Goal: Task Accomplishment & Management: Manage account settings

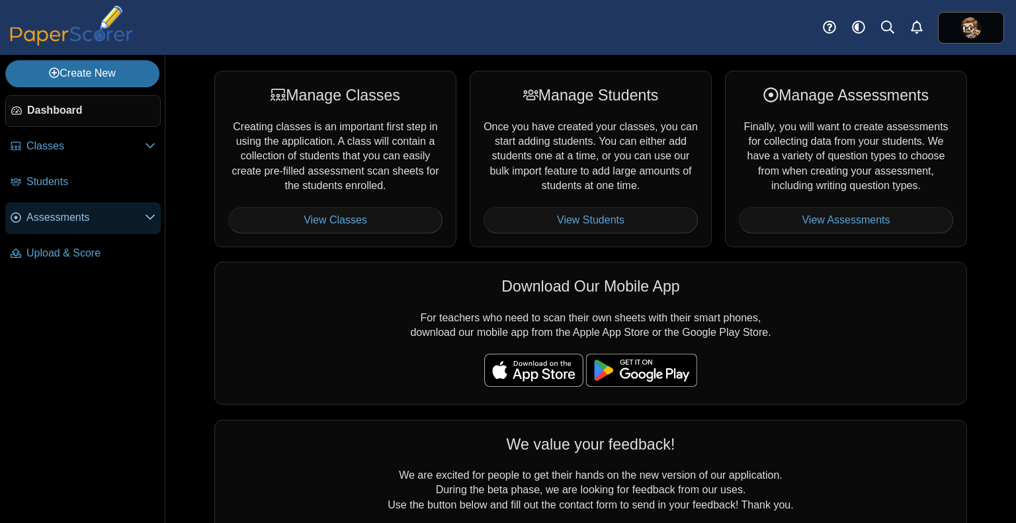
click at [81, 219] on span "Assessments" at bounding box center [85, 217] width 118 height 15
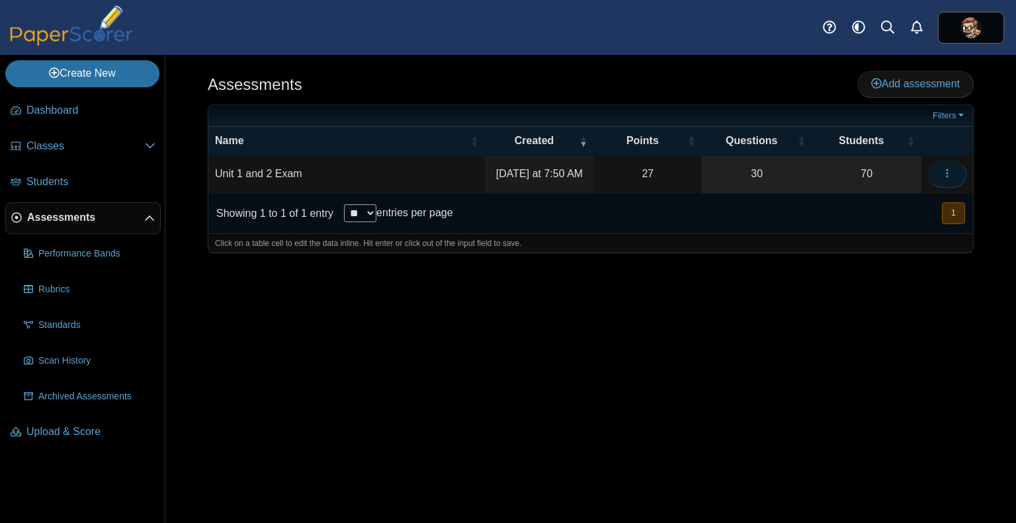
click at [955, 171] on button "button" at bounding box center [947, 174] width 38 height 26
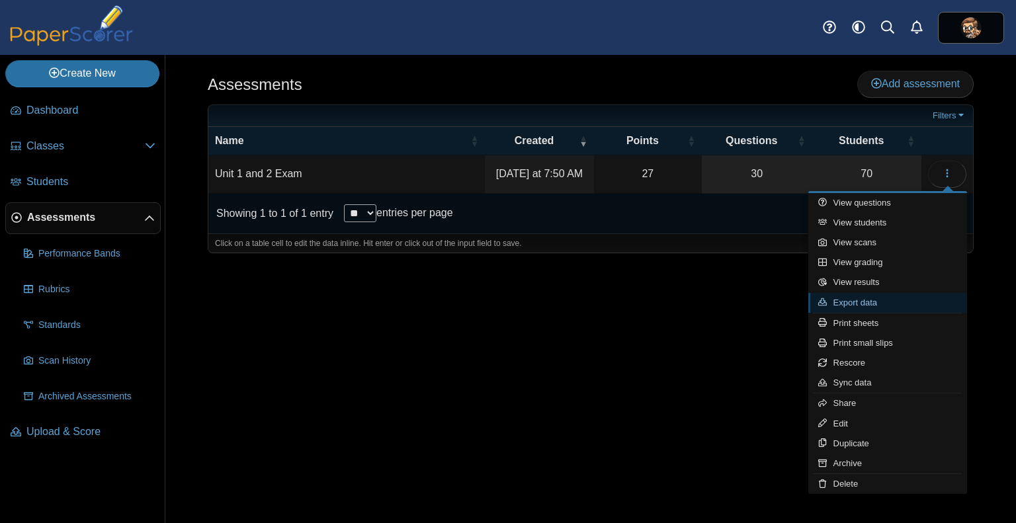
click at [879, 299] on link "Export data" at bounding box center [887, 303] width 159 height 20
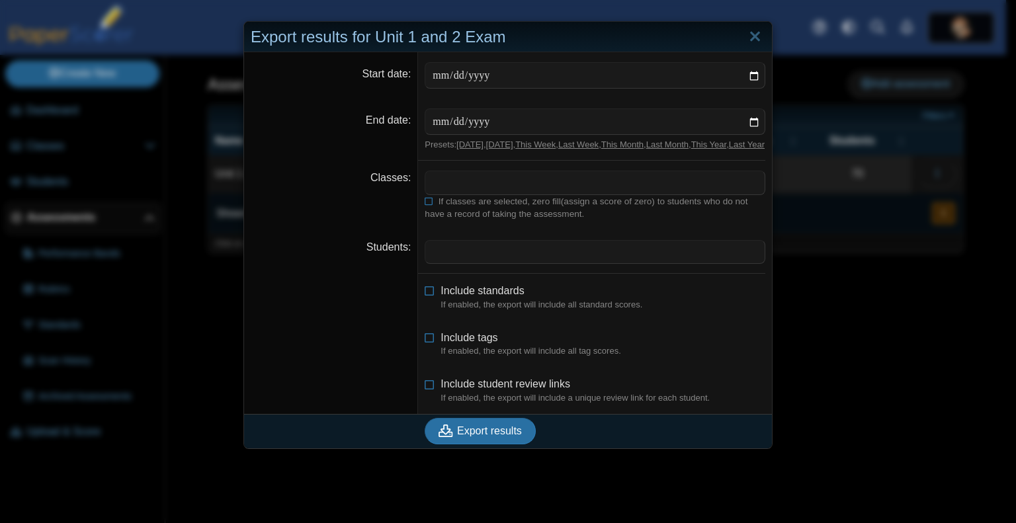
click at [530, 187] on span at bounding box center [594, 182] width 339 height 22
click at [598, 230] on dd "**********" at bounding box center [595, 195] width 354 height 69
click at [529, 193] on span at bounding box center [629, 182] width 244 height 22
click at [431, 187] on x "remove tag" at bounding box center [436, 183] width 11 height 9
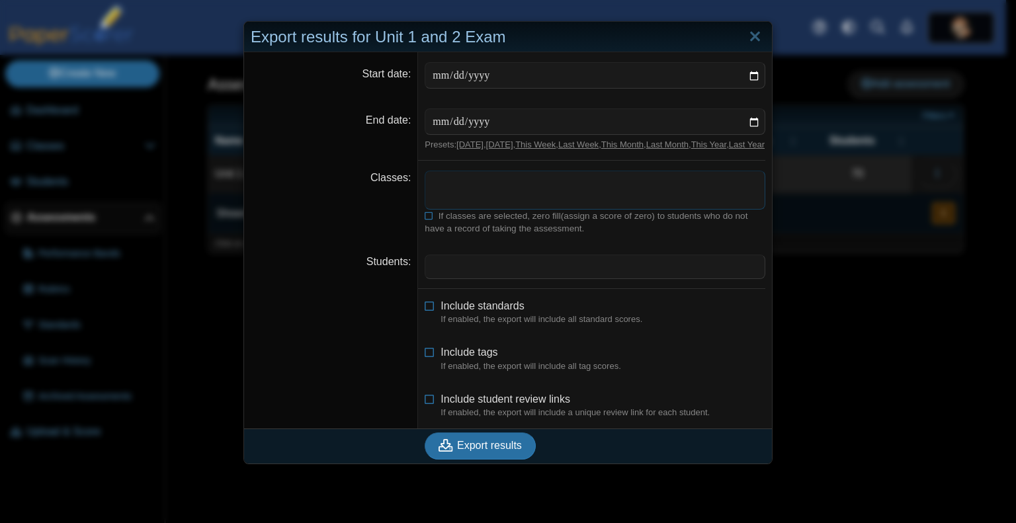
click at [431, 194] on span at bounding box center [594, 182] width 339 height 22
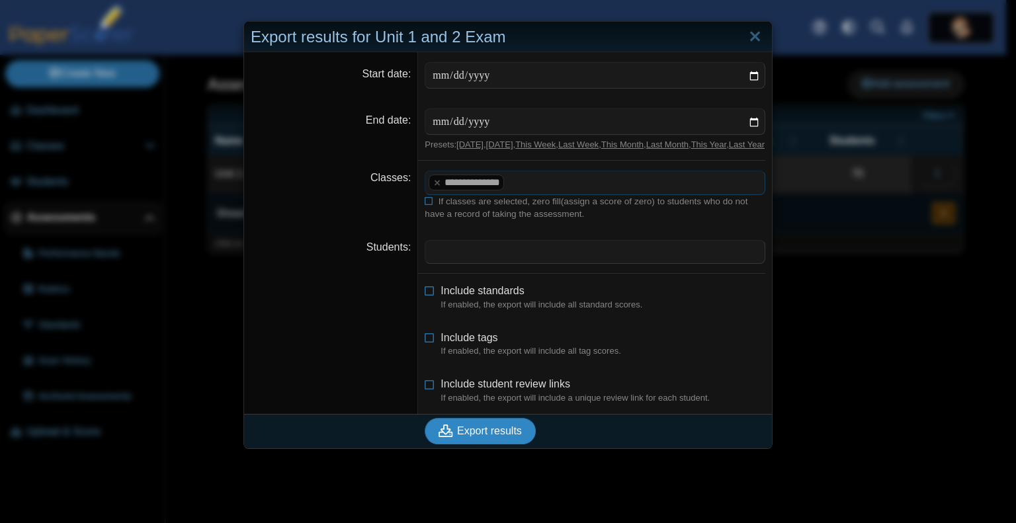
click at [482, 437] on span "Export results" at bounding box center [489, 430] width 65 height 11
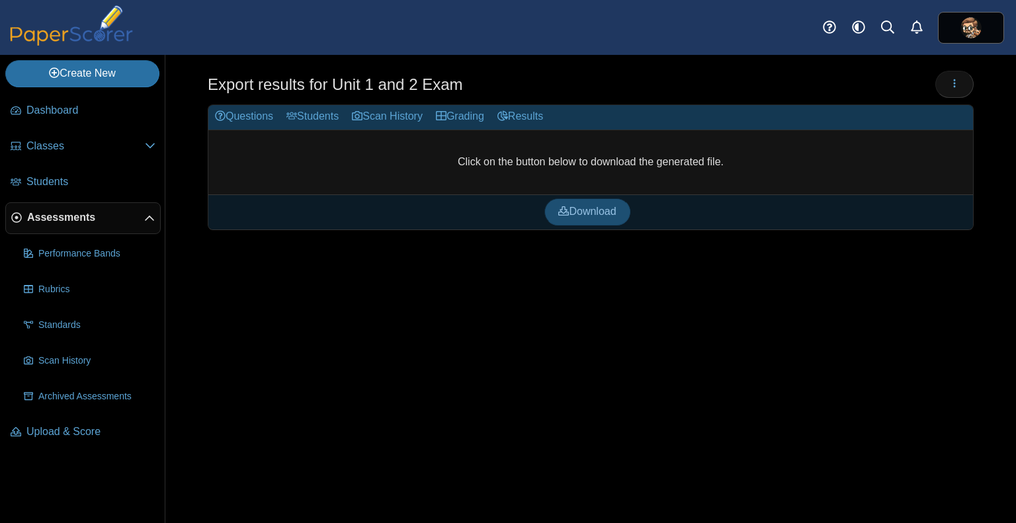
click at [575, 215] on span "Download" at bounding box center [587, 211] width 58 height 11
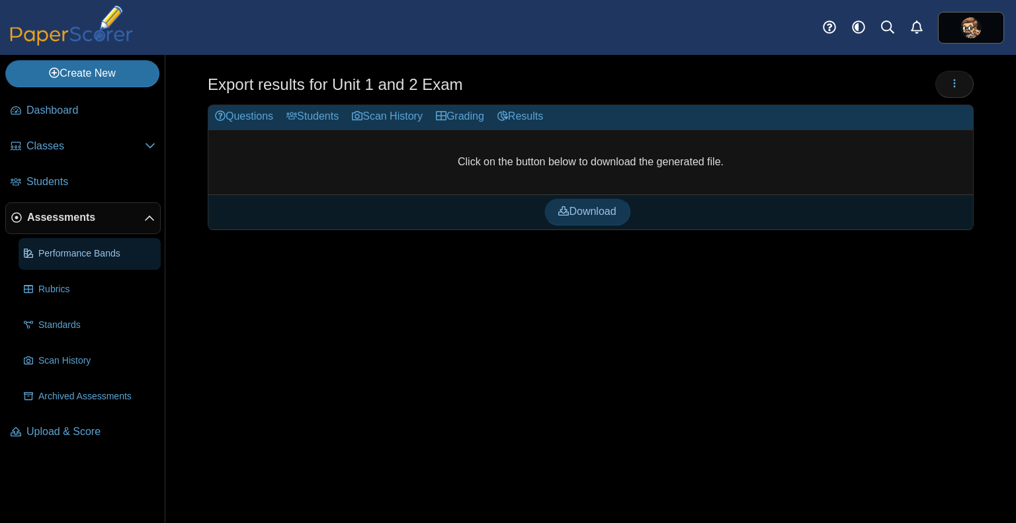
click at [73, 247] on span "Performance Bands" at bounding box center [96, 253] width 117 height 13
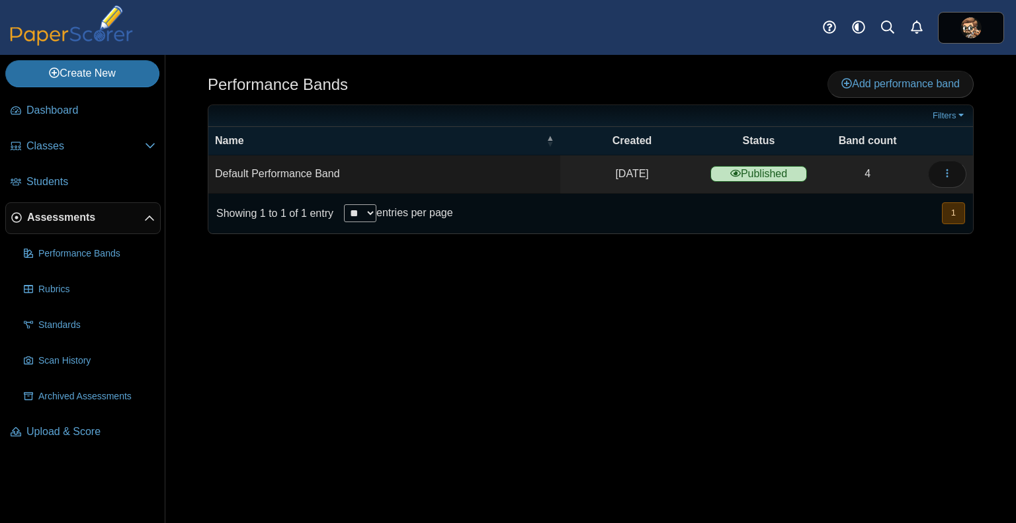
click at [66, 217] on span "Assessments" at bounding box center [85, 217] width 117 height 15
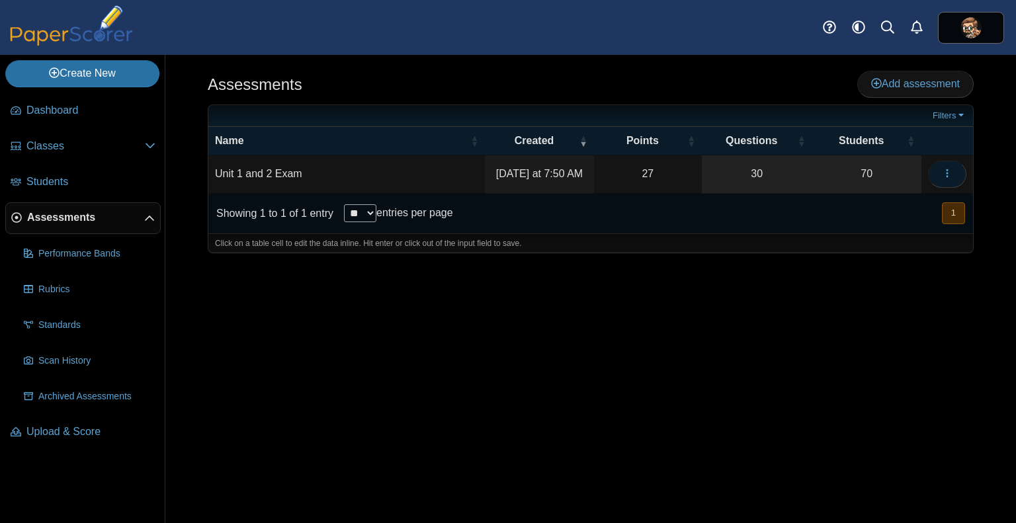
click at [934, 169] on button "button" at bounding box center [947, 174] width 38 height 26
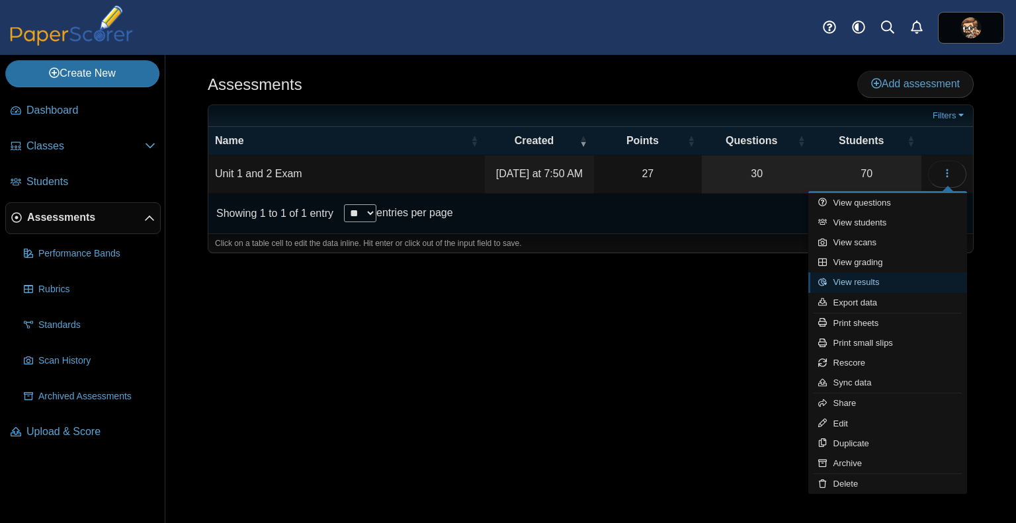
click at [886, 277] on link "View results" at bounding box center [887, 283] width 159 height 20
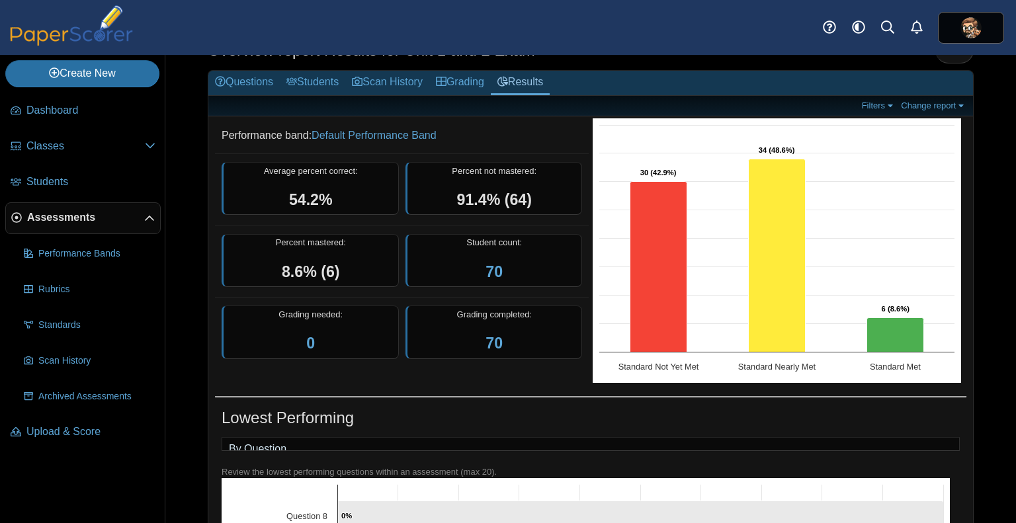
scroll to position [52, 0]
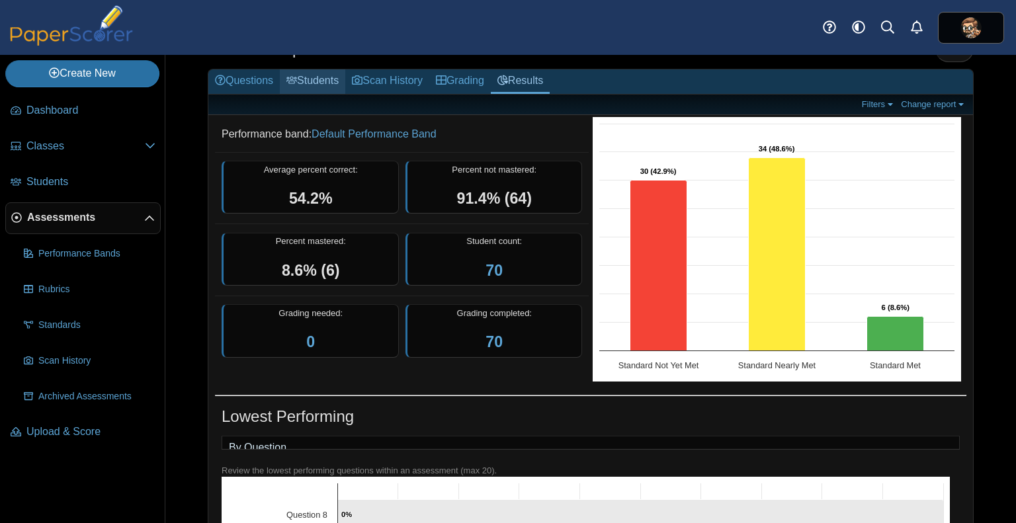
click at [325, 82] on link "Students" at bounding box center [312, 81] width 65 height 24
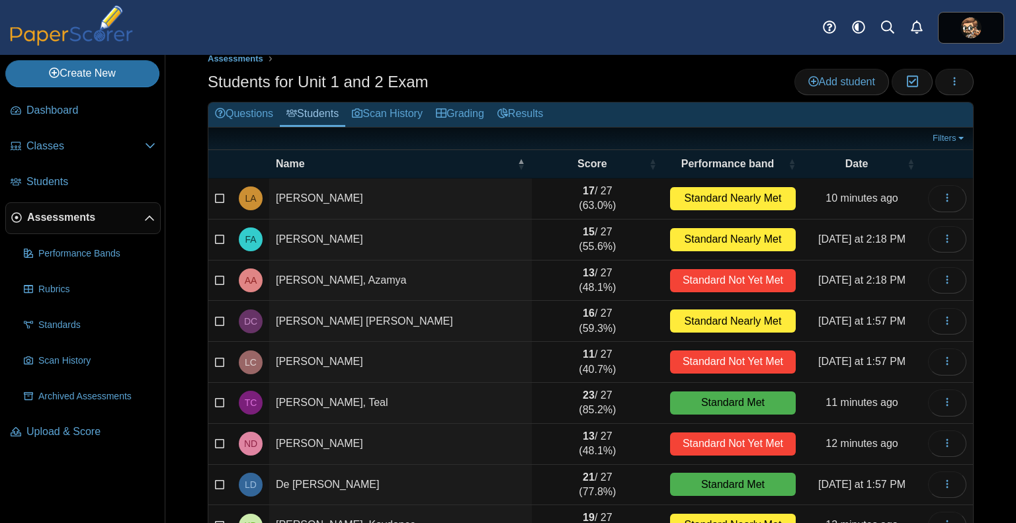
scroll to position [18, 0]
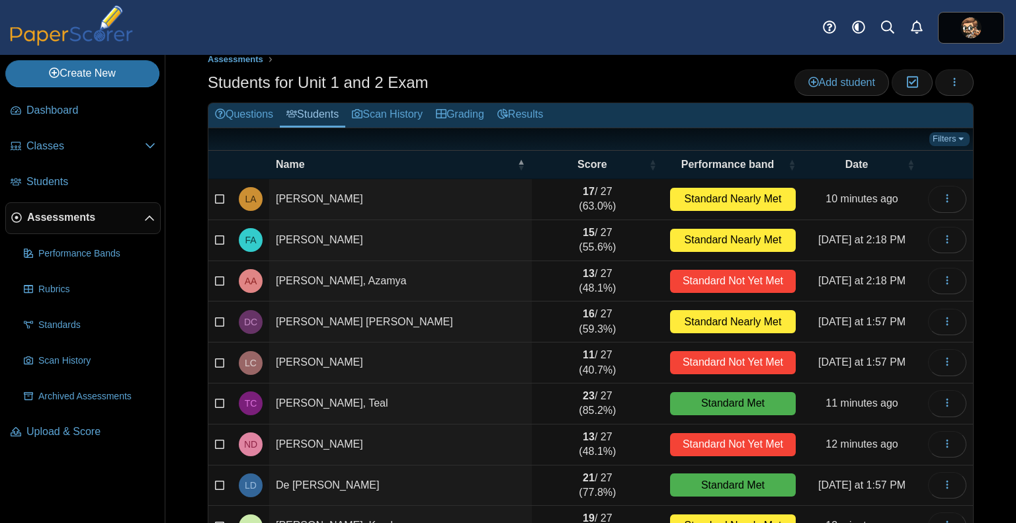
click at [948, 140] on link "Filters" at bounding box center [949, 138] width 40 height 13
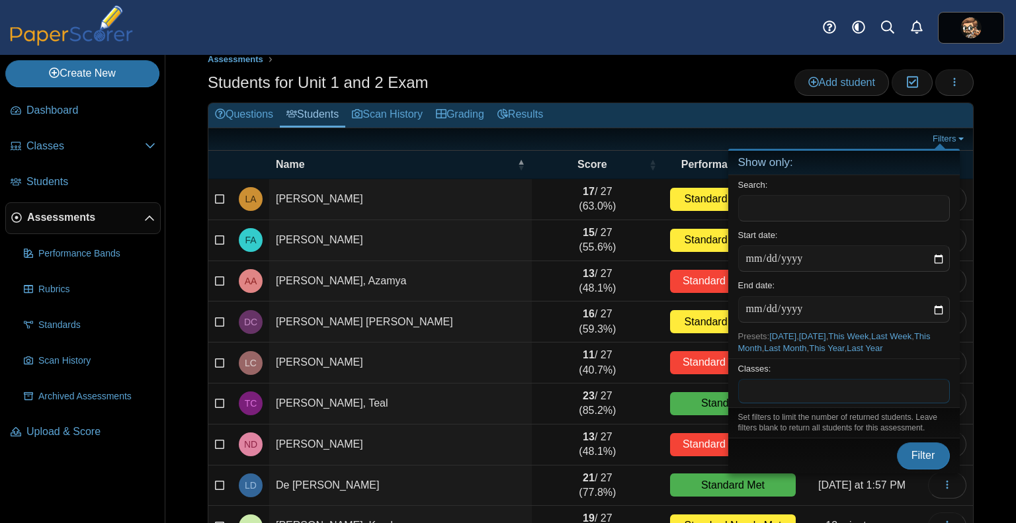
click at [783, 391] on span at bounding box center [844, 391] width 210 height 22
click at [924, 452] on span "Filter" at bounding box center [924, 455] width 24 height 11
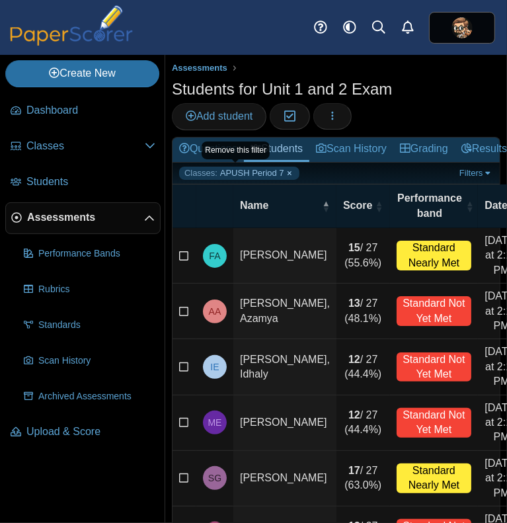
click at [281, 174] on link "Classes: APUSH Period 7" at bounding box center [239, 173] width 120 height 13
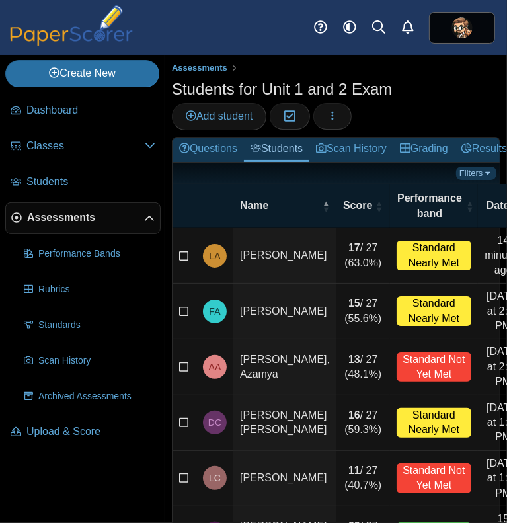
click at [468, 169] on link "Filters" at bounding box center [476, 173] width 40 height 13
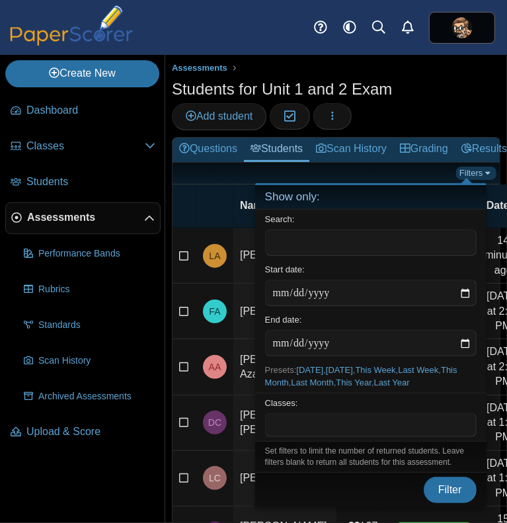
click at [468, 169] on link "Filters" at bounding box center [476, 173] width 40 height 13
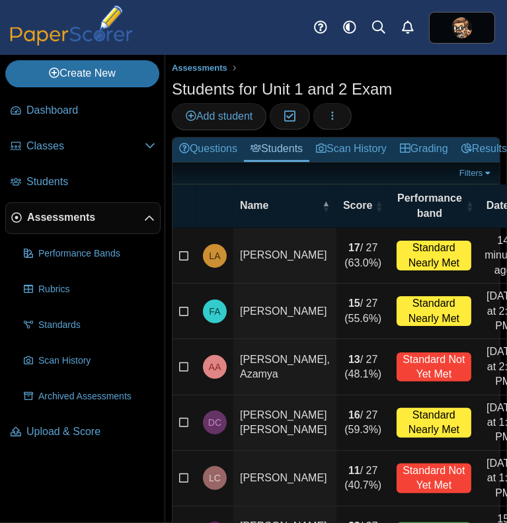
scroll to position [338, 0]
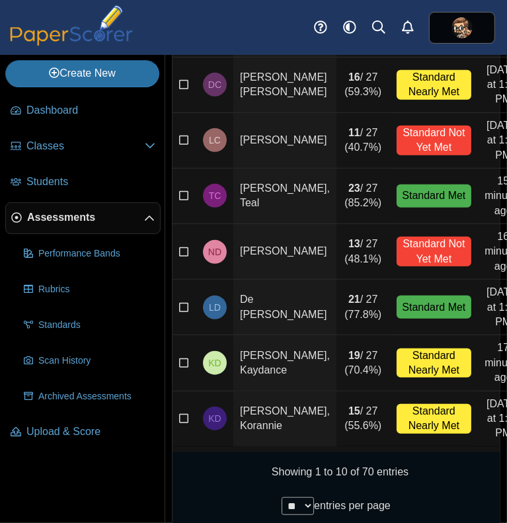
click at [345, 500] on label "entries per page" at bounding box center [352, 505] width 77 height 11
click at [314, 497] on select "** ** ** ***" at bounding box center [298, 506] width 32 height 18
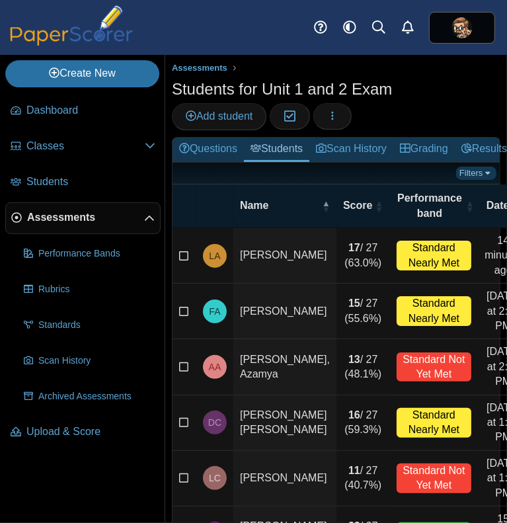
click at [475, 169] on link "Filters" at bounding box center [476, 173] width 40 height 13
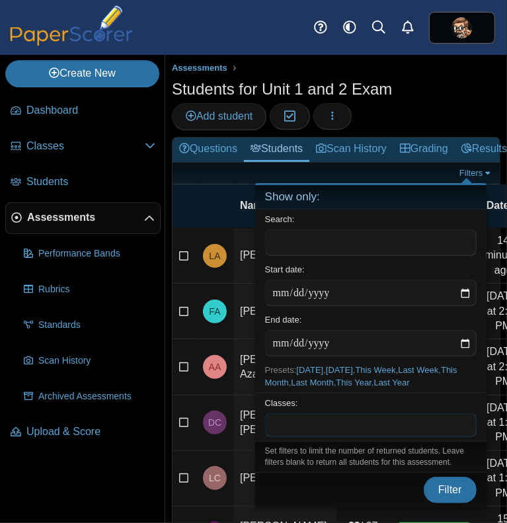
click at [317, 425] on span at bounding box center [371, 425] width 210 height 22
click at [450, 488] on span "Filter" at bounding box center [451, 489] width 24 height 11
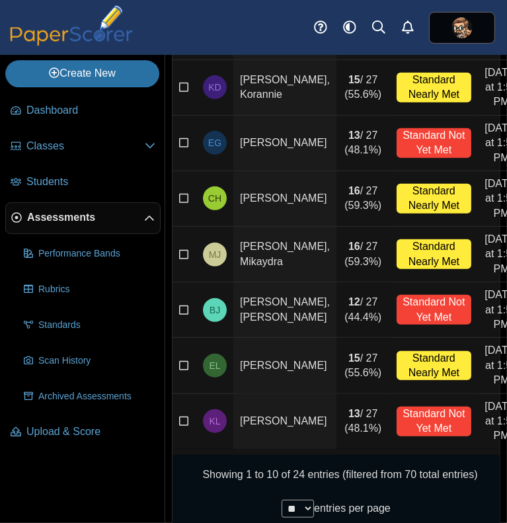
scroll to position [338, 0]
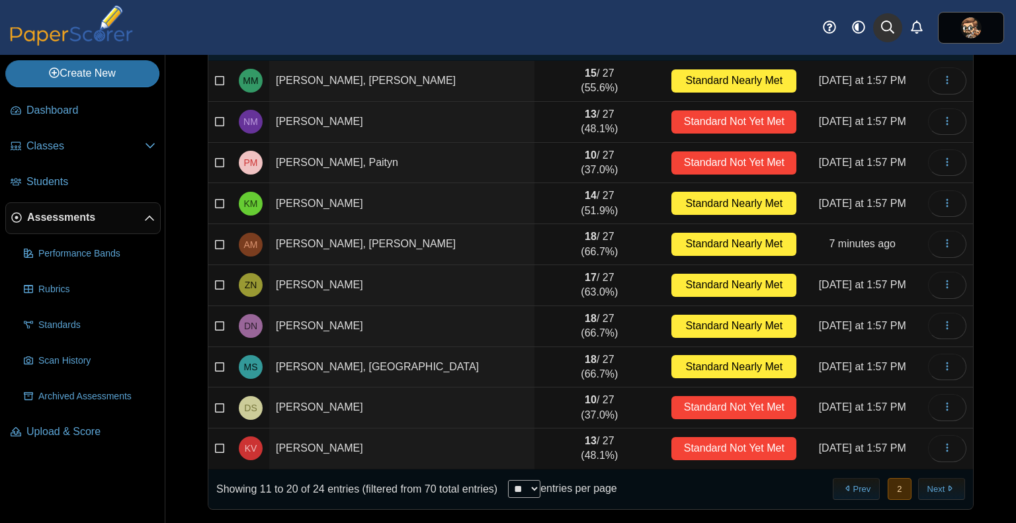
scroll to position [132, 0]
